Goal: Information Seeking & Learning: Learn about a topic

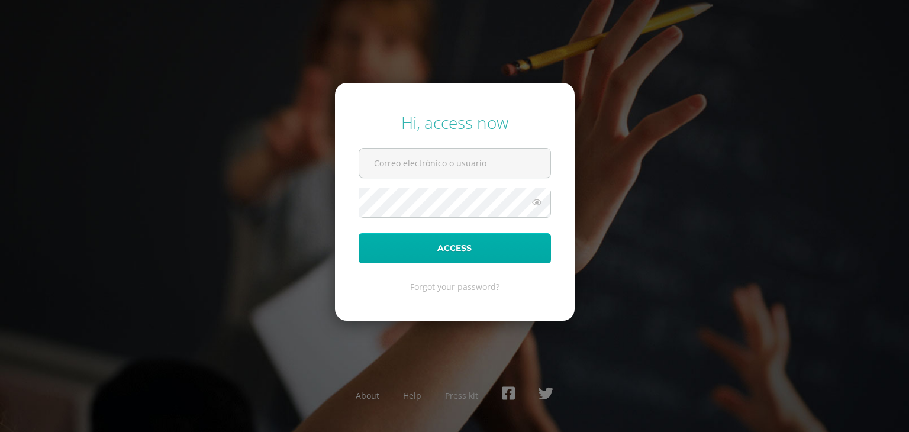
type input "2021037@laestrella.edu.gt"
click at [512, 239] on button "Access" at bounding box center [455, 248] width 192 height 30
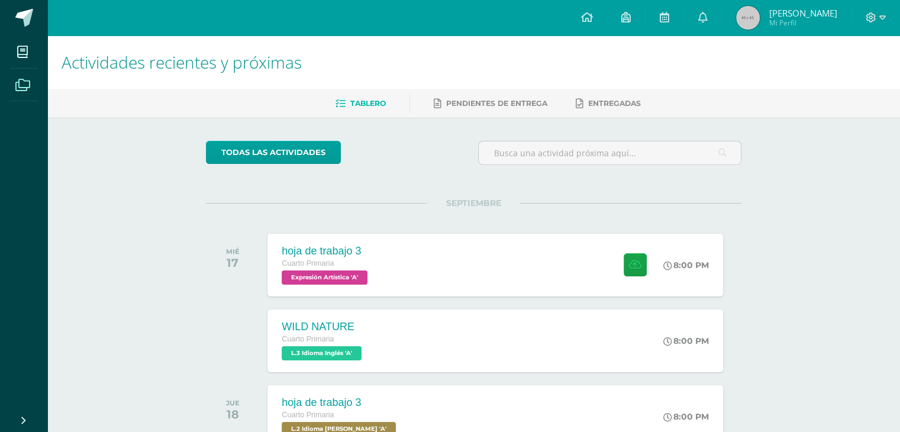
click at [18, 86] on icon at bounding box center [22, 85] width 15 height 12
click at [15, 82] on icon at bounding box center [22, 85] width 15 height 12
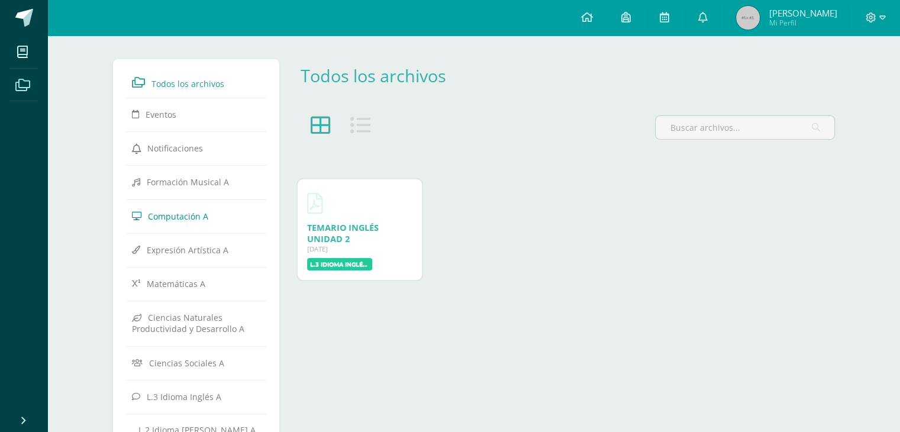
click at [178, 213] on span "Computación A" at bounding box center [178, 215] width 60 height 11
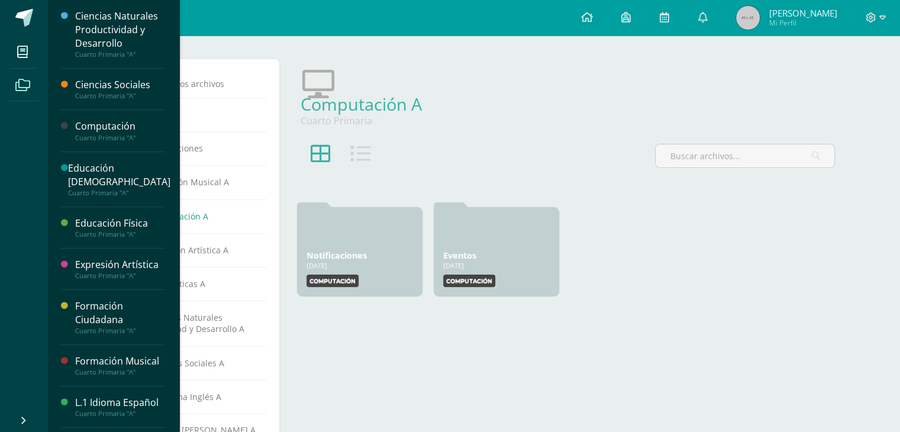
click at [108, 128] on div "Computación" at bounding box center [120, 127] width 90 height 14
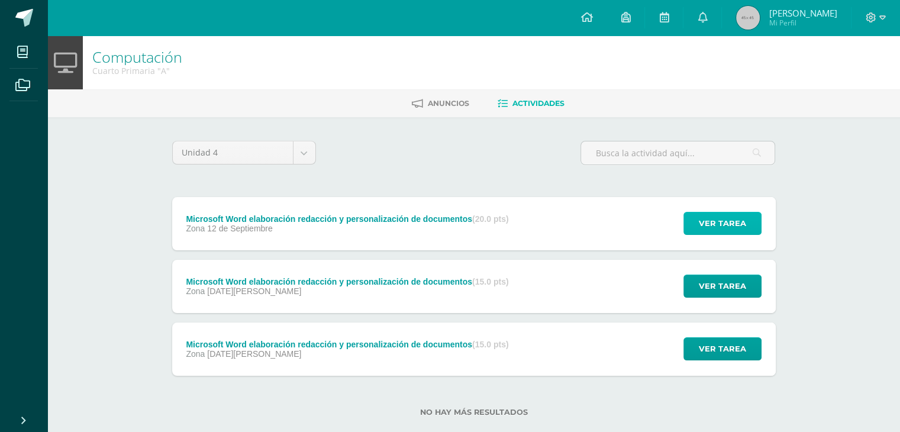
click at [723, 230] on span "Ver tarea" at bounding box center [722, 223] width 47 height 22
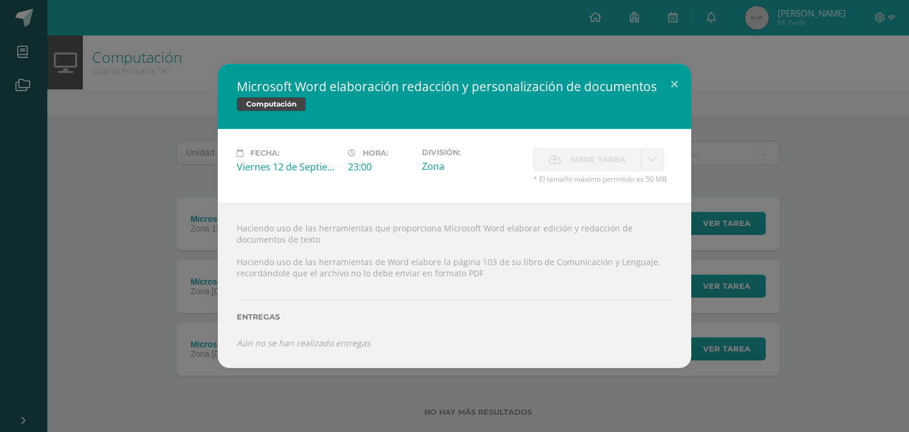
click at [648, 162] on icon at bounding box center [652, 159] width 9 height 10
drag, startPoint x: 648, startPoint y: 162, endPoint x: 523, endPoint y: 141, distance: 126.7
click at [523, 141] on div "Fecha: Viernes 12 de Septiembre Hora: 23:00 División: Zona Subir tarea Cancelar" at bounding box center [455, 166] width 474 height 74
drag, startPoint x: 523, startPoint y: 141, endPoint x: 635, endPoint y: 92, distance: 121.9
click at [635, 92] on div "Microsoft Word elaboración redacción y personalización de documentos Computació…" at bounding box center [455, 216] width 474 height 304
